Goal: Task Accomplishment & Management: Use online tool/utility

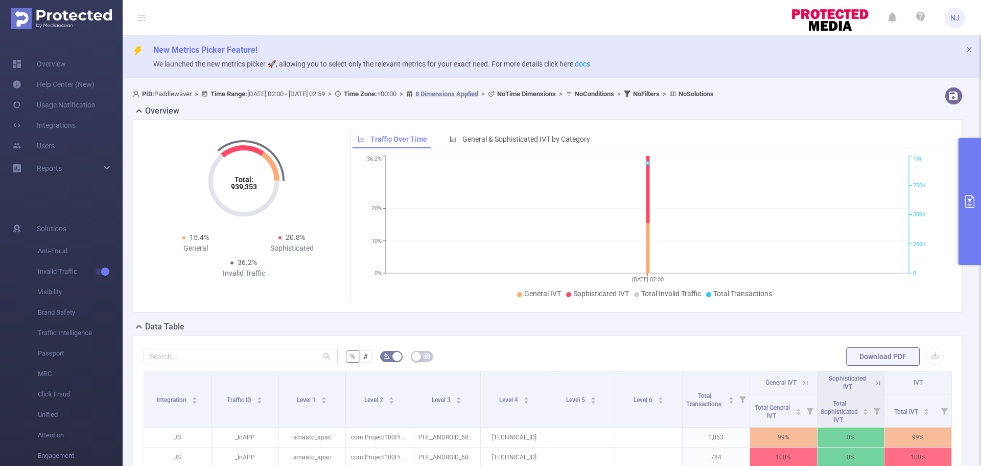
click at [923, 15] on icon at bounding box center [920, 17] width 9 height 10
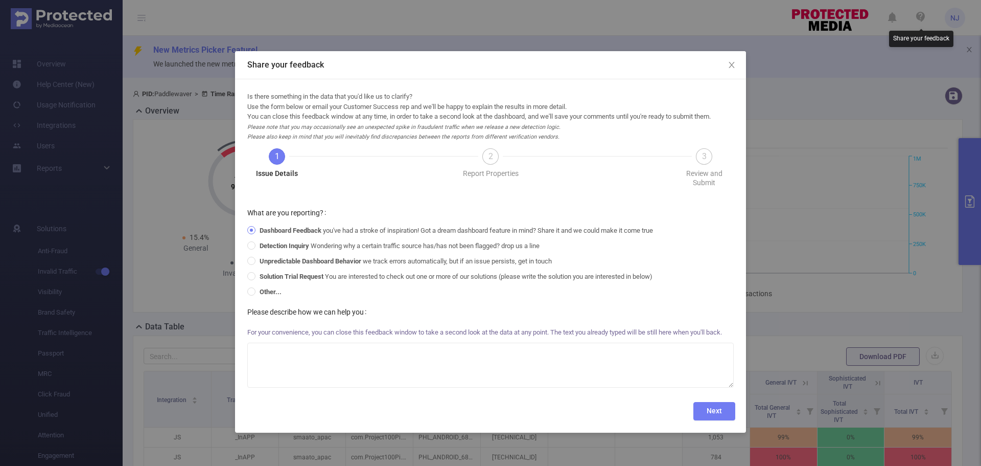
click at [877, 238] on div "Share your feedback Is there something in the data that you'd like us to clarif…" at bounding box center [490, 233] width 981 height 466
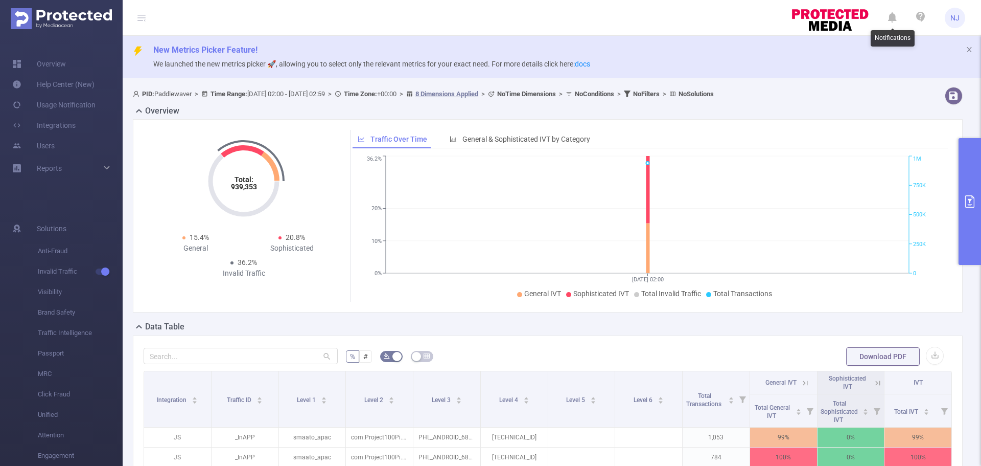
click at [891, 19] on icon at bounding box center [892, 18] width 9 height 14
click at [911, 19] on ul "NJ" at bounding box center [877, 17] width 175 height 35
click at [918, 18] on icon at bounding box center [920, 17] width 9 height 10
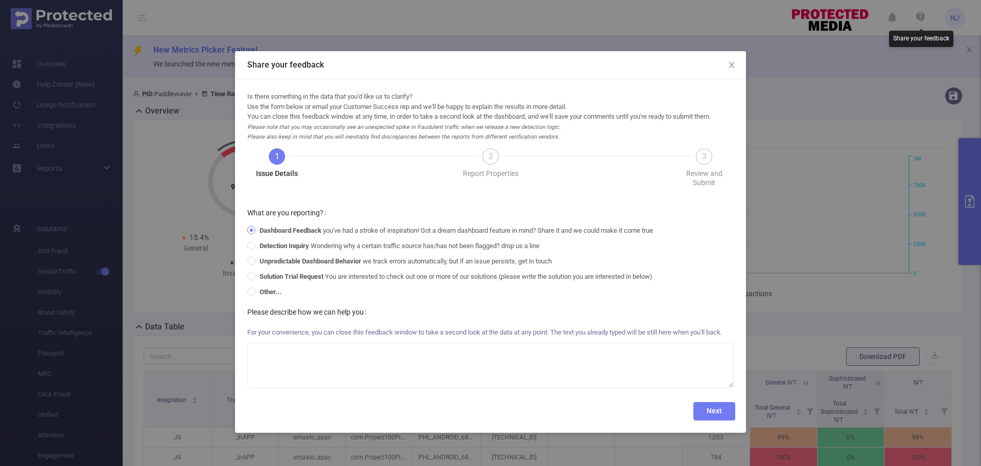
click at [818, 295] on div "Share your feedback Is there something in the data that you'd like us to clarif…" at bounding box center [490, 233] width 981 height 466
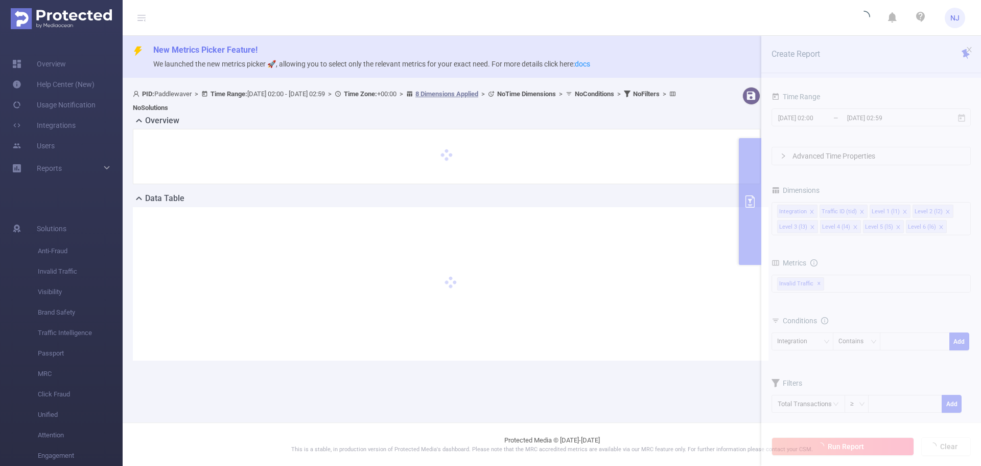
click at [956, 22] on span "NJ" at bounding box center [955, 18] width 9 height 20
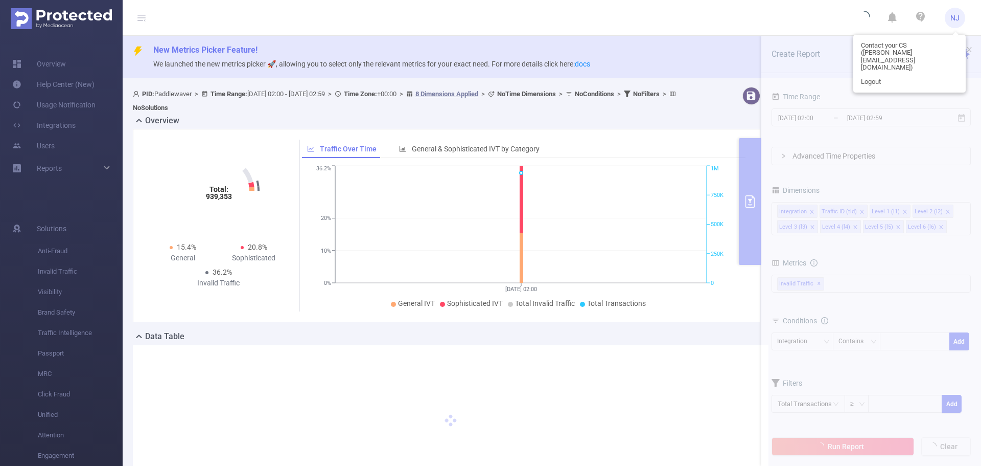
click at [433, 179] on icon "15/08 02:00 0% 10% 20% 36.2% 0 250K 500K 750K 1M" at bounding box center [521, 237] width 438 height 148
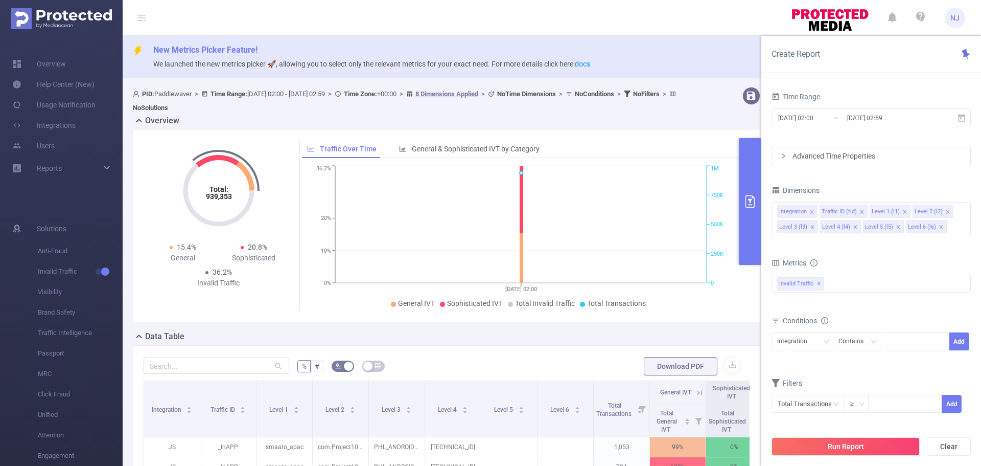
click at [640, 16] on header "NJ" at bounding box center [490, 18] width 981 height 36
click at [81, 78] on link "Help Center (New)" at bounding box center [53, 84] width 82 height 20
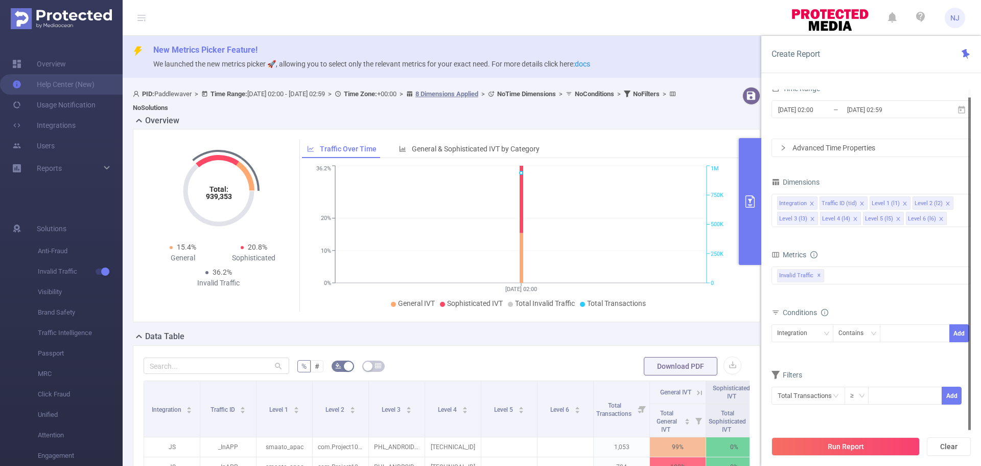
click at [600, 329] on div "Total: 939,353 Total: 939,353 15.4% General 20.8% Sophisticated 36.2% Invalid T…" at bounding box center [447, 229] width 636 height 201
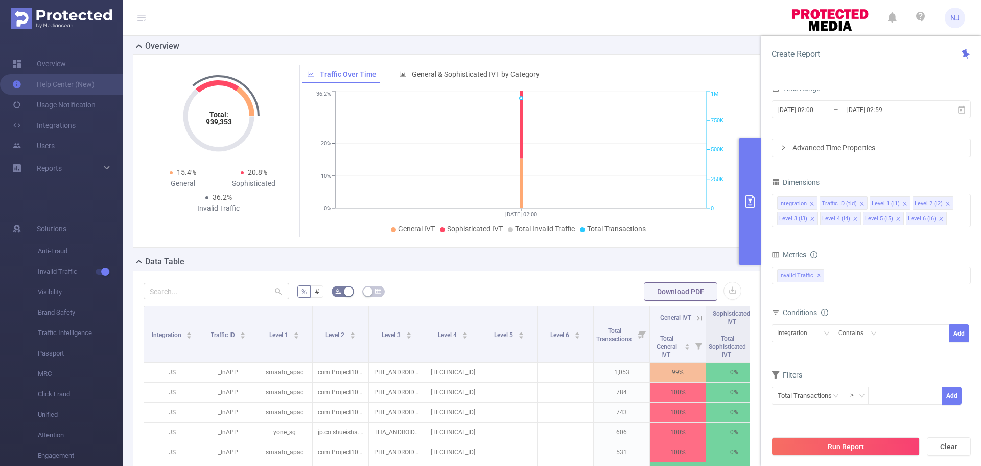
scroll to position [256, 0]
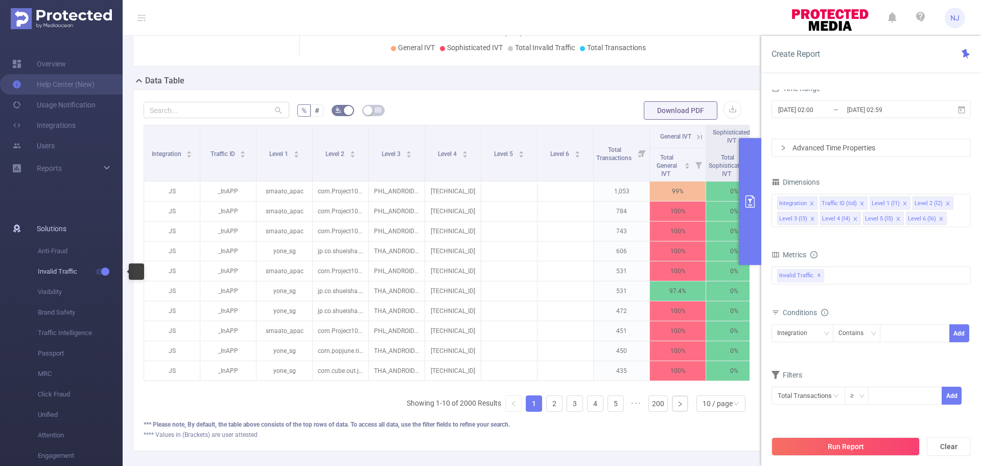
click at [57, 270] on span "Invalid Traffic" at bounding box center [80, 271] width 85 height 20
click at [745, 218] on button "primary" at bounding box center [750, 201] width 22 height 127
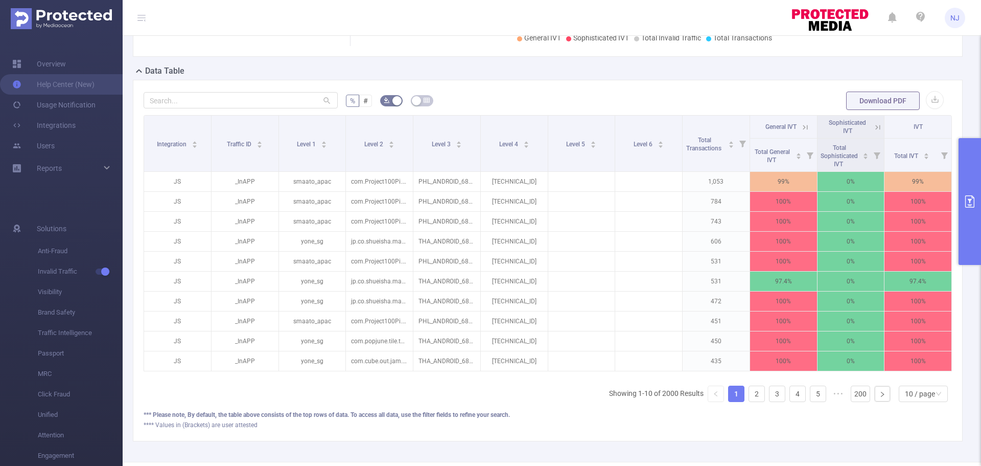
click at [963, 16] on span "NJ" at bounding box center [955, 18] width 20 height 20
click at [670, 105] on form "% # Download PDF" at bounding box center [548, 100] width 809 height 20
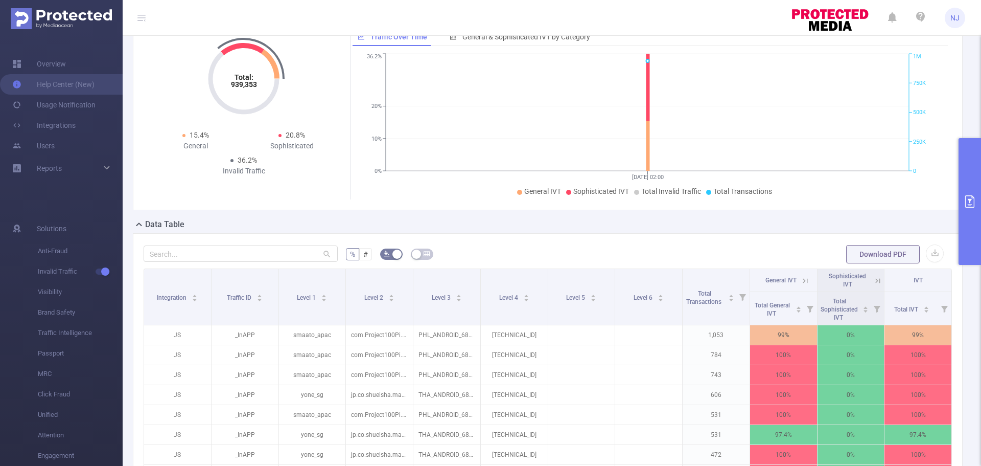
scroll to position [0, 0]
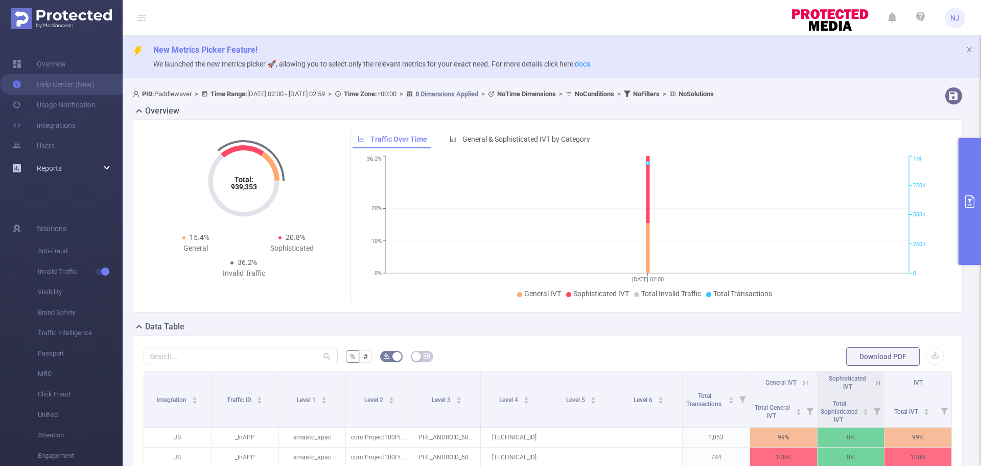
click at [61, 166] on span "Reports" at bounding box center [49, 168] width 25 height 8
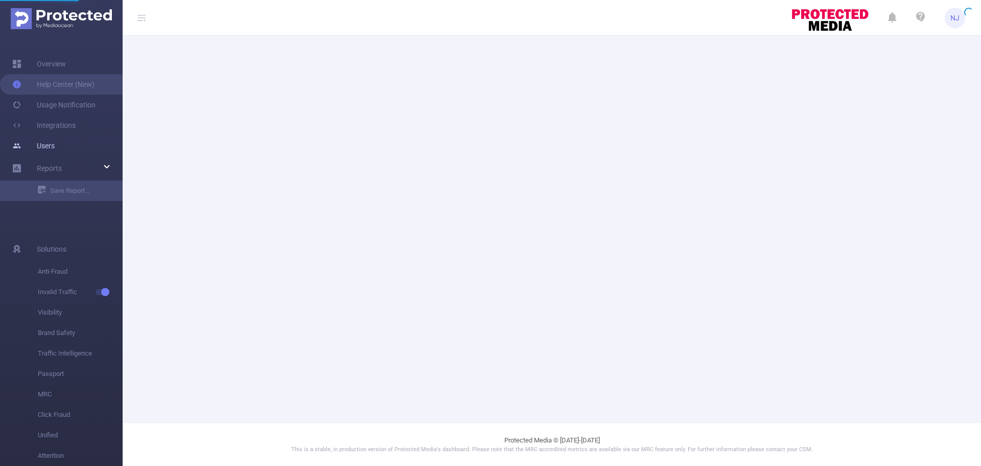
click at [55, 145] on link "Users" at bounding box center [33, 145] width 42 height 20
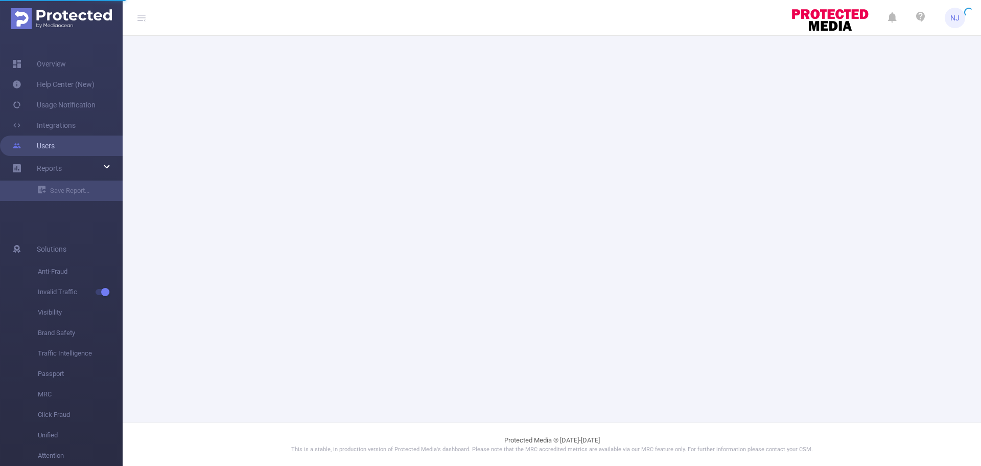
click at [50, 153] on link "Users" at bounding box center [33, 145] width 42 height 20
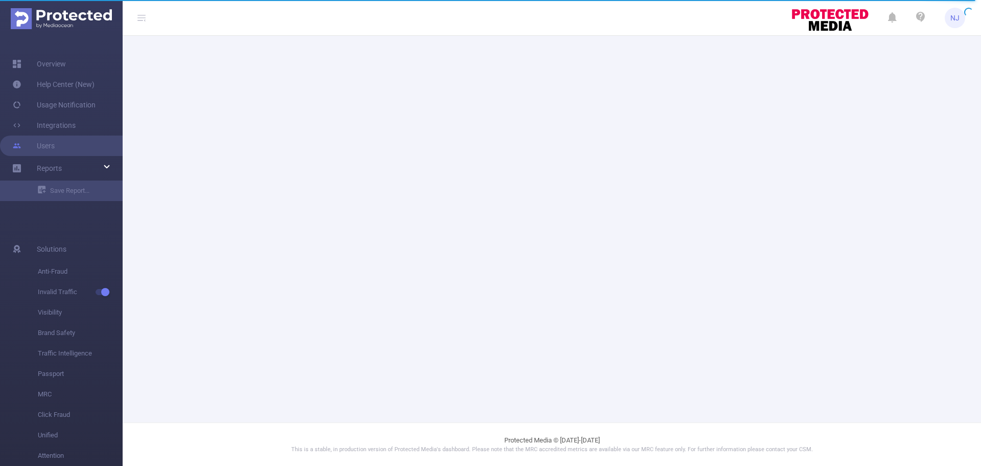
click at [652, 168] on main at bounding box center [552, 211] width 859 height 422
click at [66, 68] on link "Overview" at bounding box center [39, 64] width 54 height 20
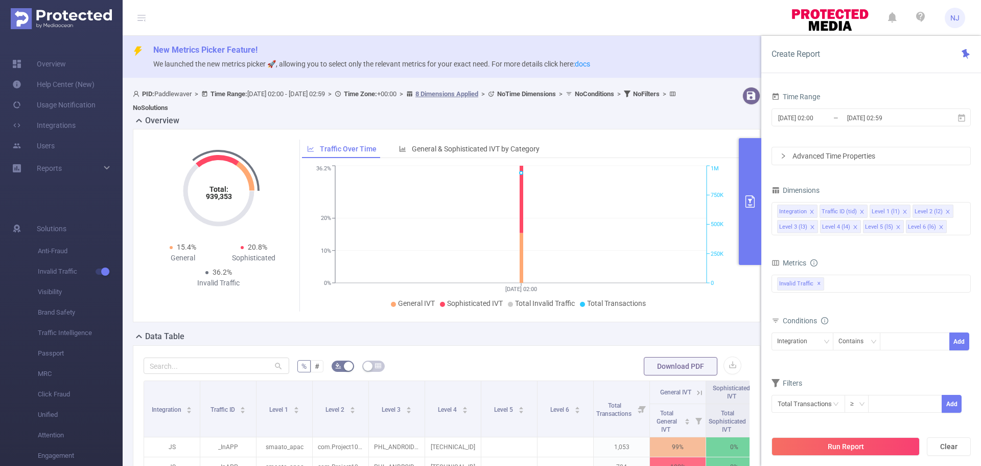
click at [618, 121] on div "Overview" at bounding box center [451, 121] width 636 height 14
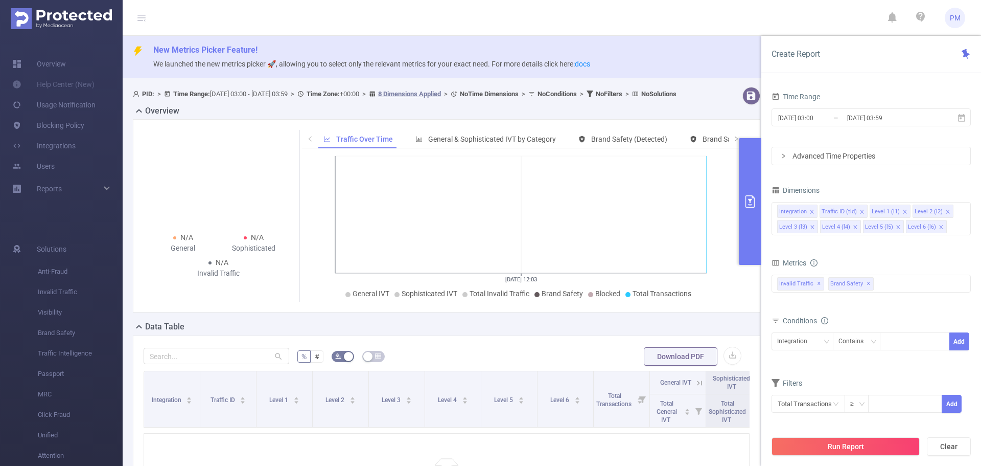
click at [219, 335] on div "Data Table" at bounding box center [451, 327] width 636 height 14
click at [751, 220] on button "primary" at bounding box center [750, 201] width 22 height 127
click at [748, 242] on button "primary" at bounding box center [750, 201] width 22 height 127
click at [870, 284] on span "Brand Safety ✕" at bounding box center [851, 283] width 45 height 13
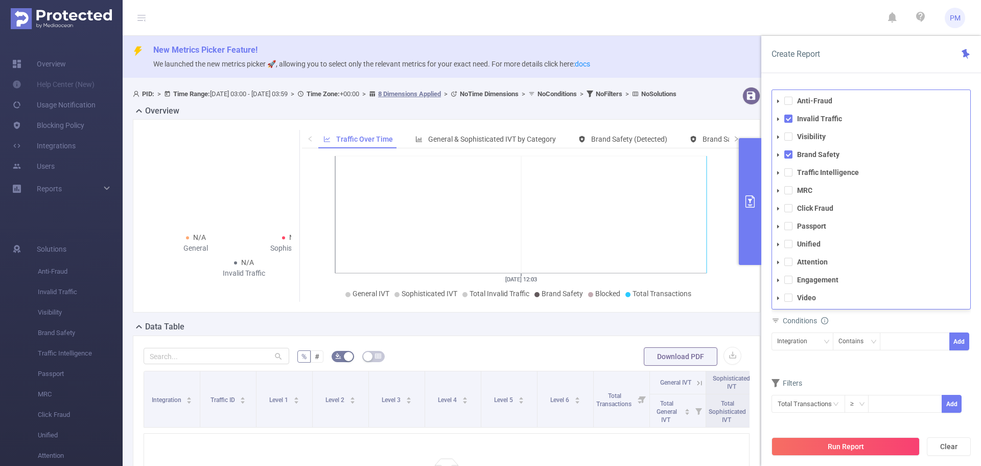
click at [794, 158] on li "Brand Safety" at bounding box center [871, 155] width 198 height 14
click at [790, 155] on span at bounding box center [789, 154] width 8 height 8
click at [874, 369] on form "Dimensions Integration Traffic ID (tid) Level 1 (l1) Level 2 (l2) Level 3 (l3) …" at bounding box center [871, 304] width 199 height 243
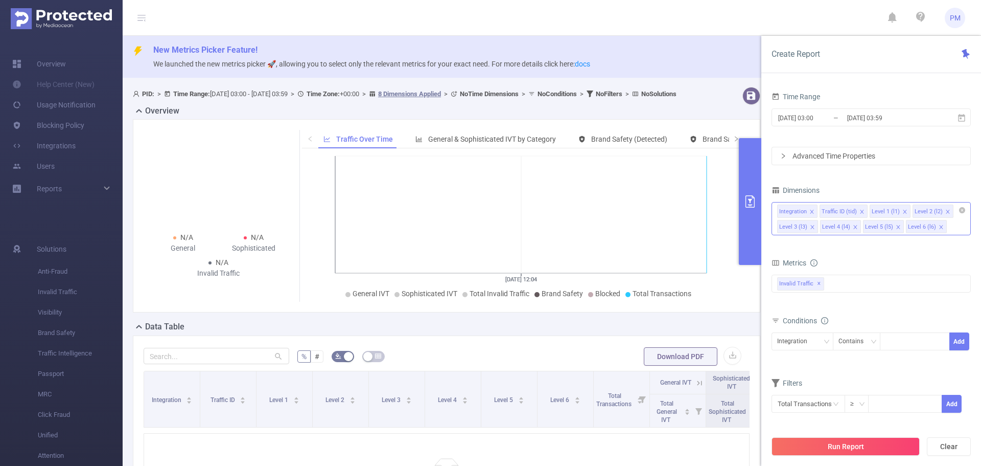
click at [949, 230] on input at bounding box center [951, 226] width 5 height 13
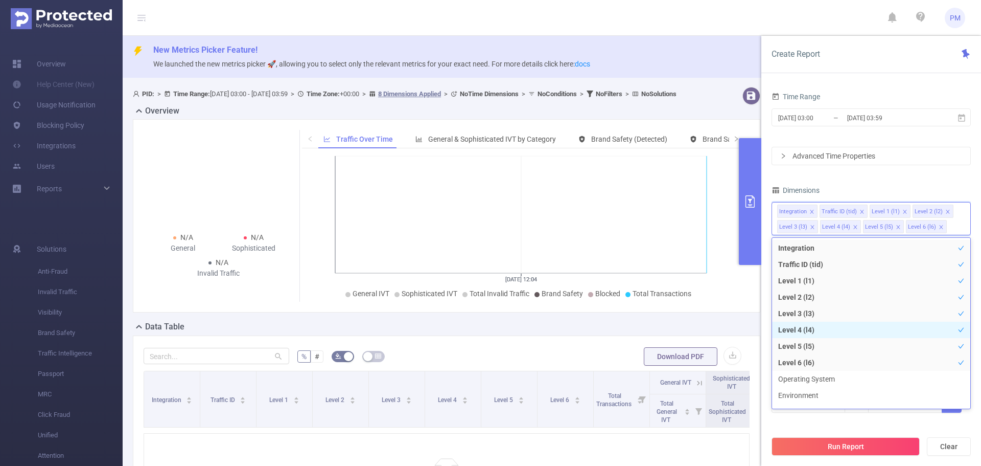
click at [847, 324] on li "Level 4 (l4)" at bounding box center [871, 329] width 198 height 16
click at [835, 345] on li "Level 5 (l5)" at bounding box center [871, 346] width 198 height 16
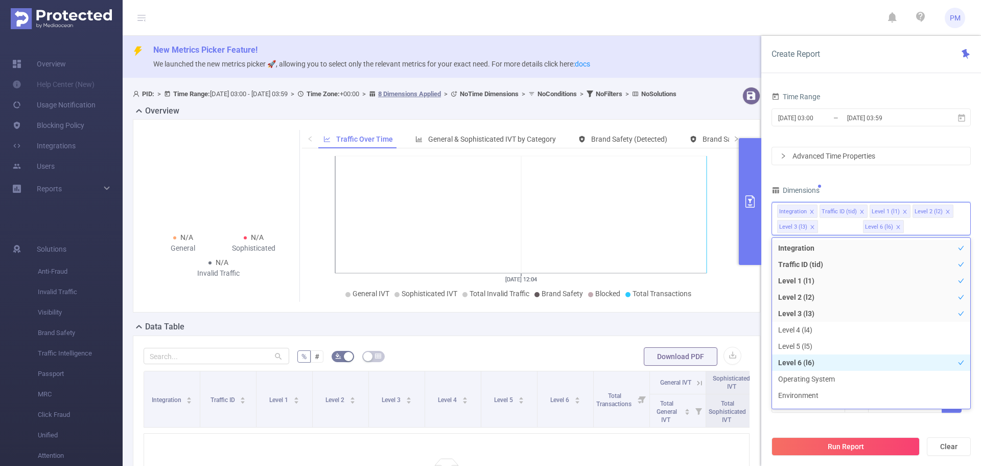
click at [829, 359] on li "Level 6 (l6)" at bounding box center [871, 362] width 198 height 16
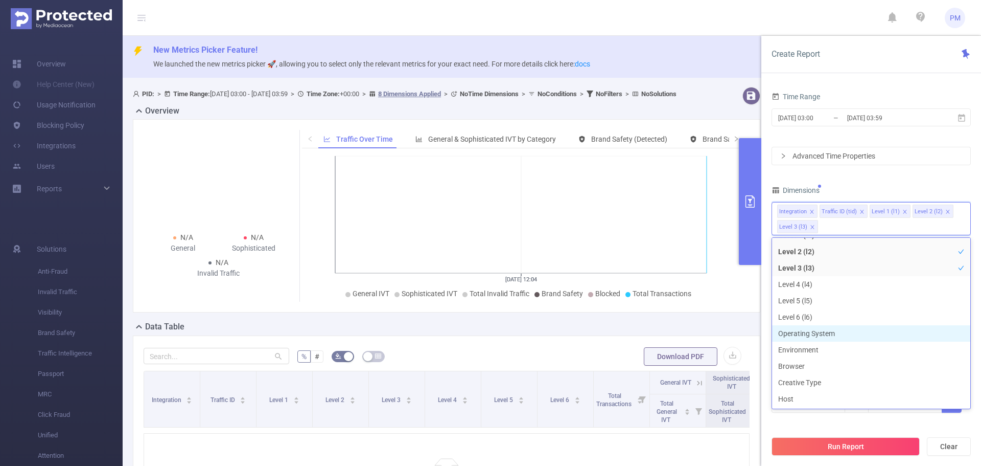
scroll to position [102, 0]
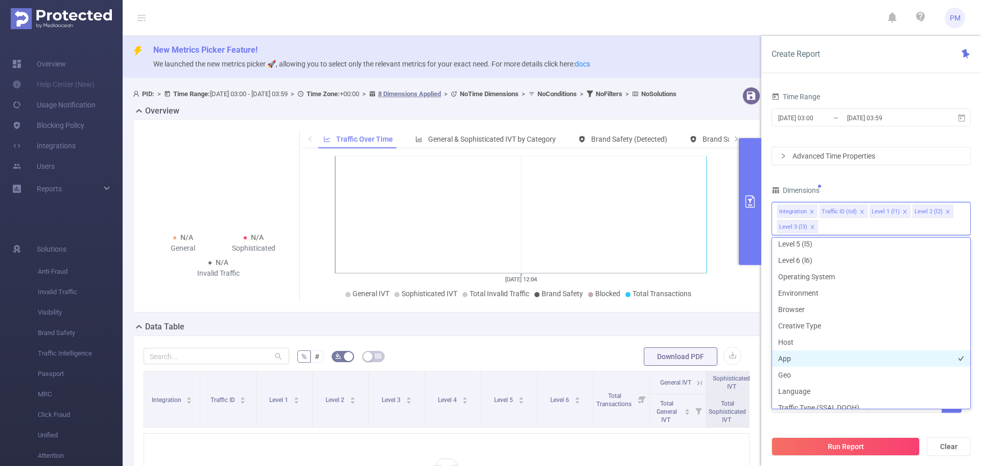
click at [826, 363] on li "App" at bounding box center [871, 358] width 198 height 16
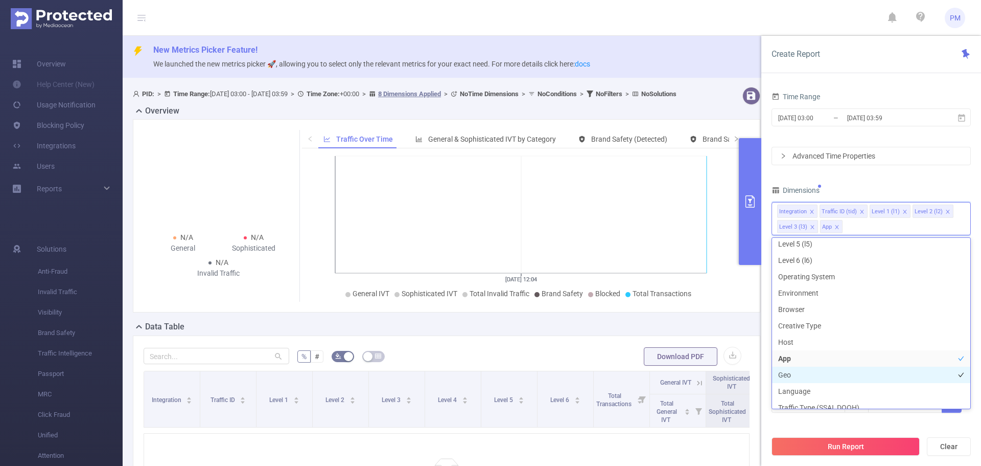
click at [825, 376] on li "Geo" at bounding box center [871, 374] width 198 height 16
click at [812, 446] on button "Run Report" at bounding box center [846, 446] width 148 height 18
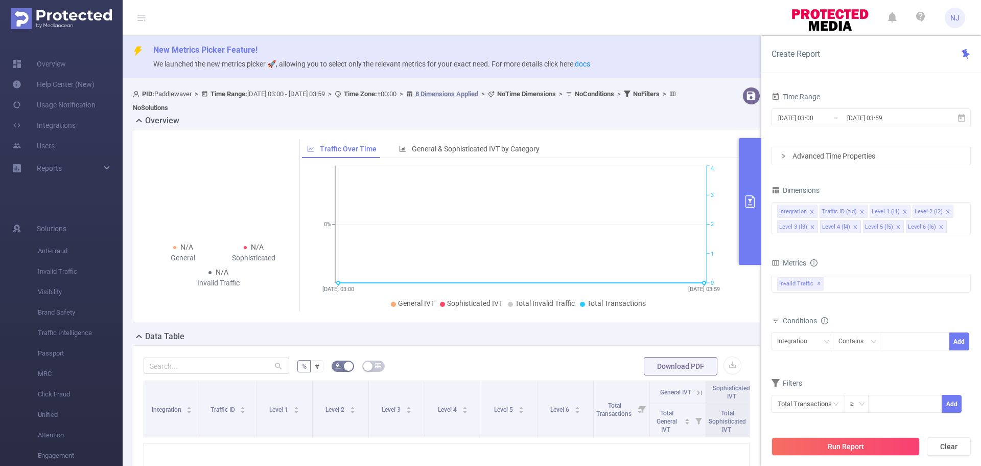
click at [610, 353] on div "% # Download PDF Integration Traffic ID Level 1 Level 2 Level 3 Level 4 Level 5…" at bounding box center [447, 452] width 628 height 215
click at [875, 119] on input "[DATE] 03:59" at bounding box center [887, 118] width 83 height 14
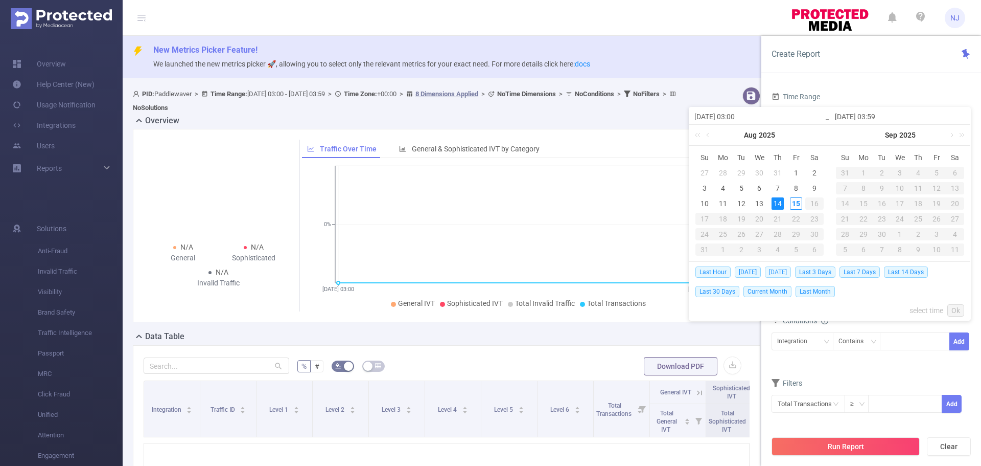
click at [777, 275] on span "Yesterday" at bounding box center [778, 271] width 26 height 11
type input "2025-08-14 00:00"
type input "2025-08-14 23:59"
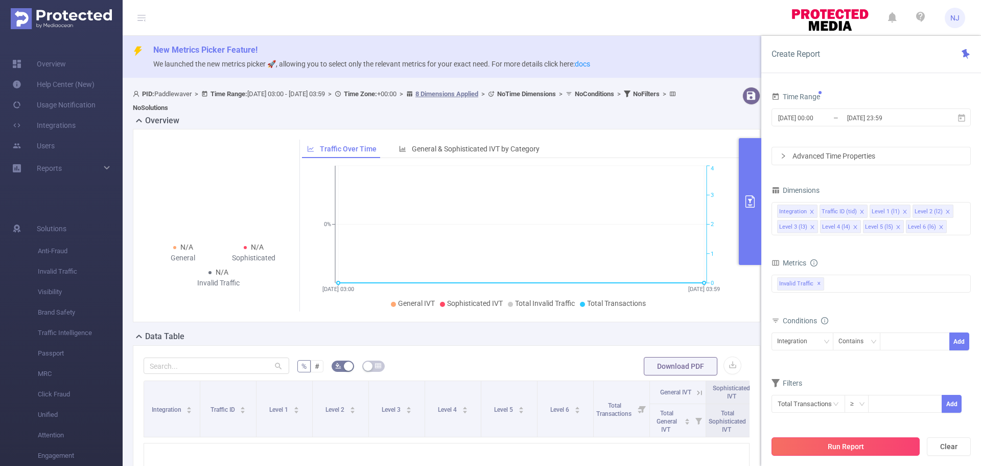
click at [855, 449] on button "Run Report" at bounding box center [846, 446] width 148 height 18
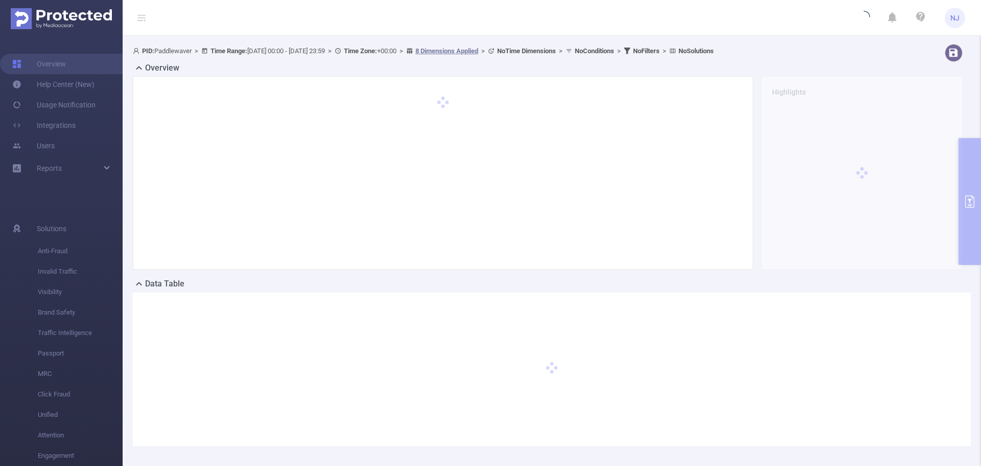
scroll to position [87, 0]
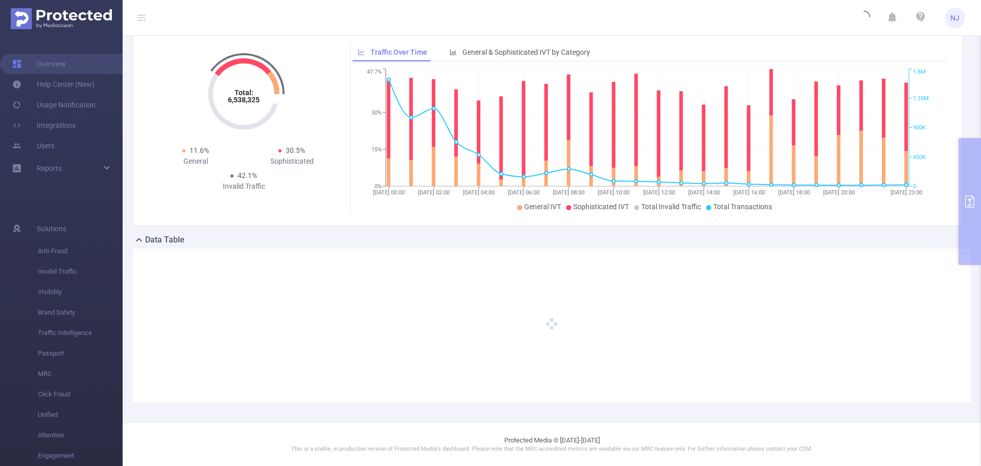
click at [673, 289] on div at bounding box center [552, 324] width 838 height 153
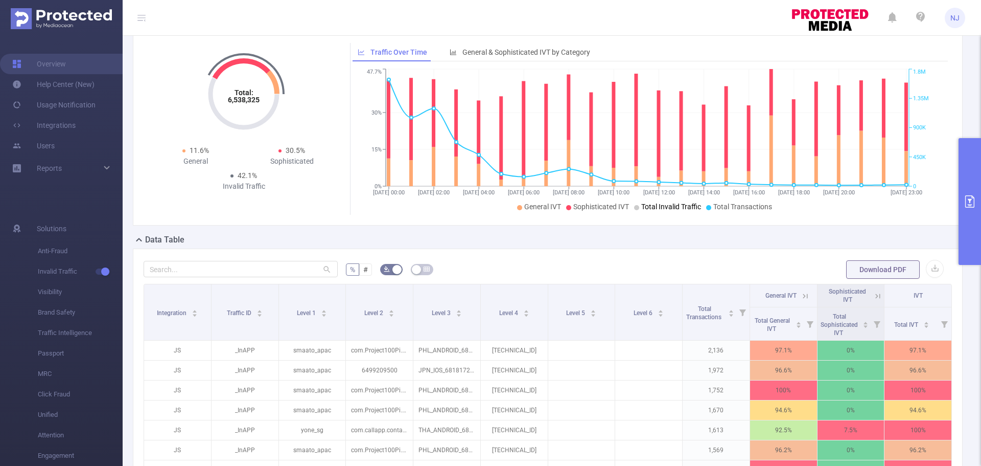
click at [652, 203] on span "Total Invalid Traffic" at bounding box center [671, 206] width 60 height 8
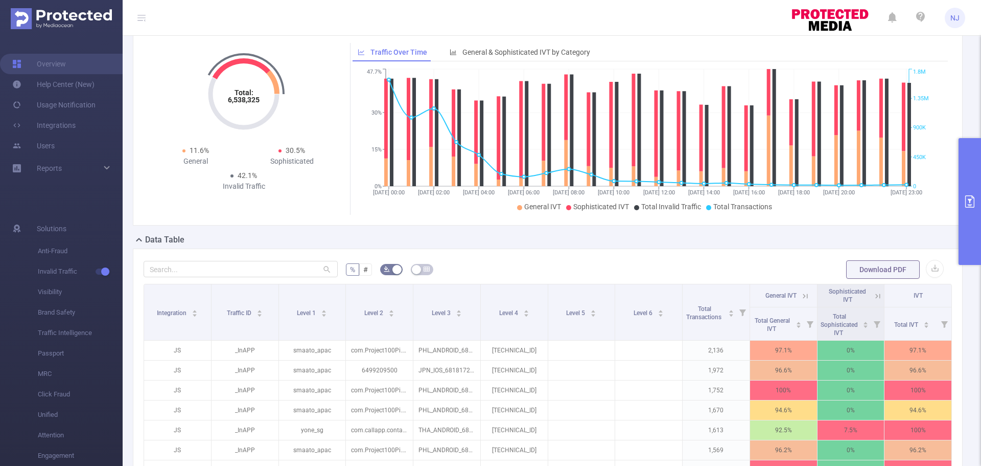
scroll to position [36, 0]
